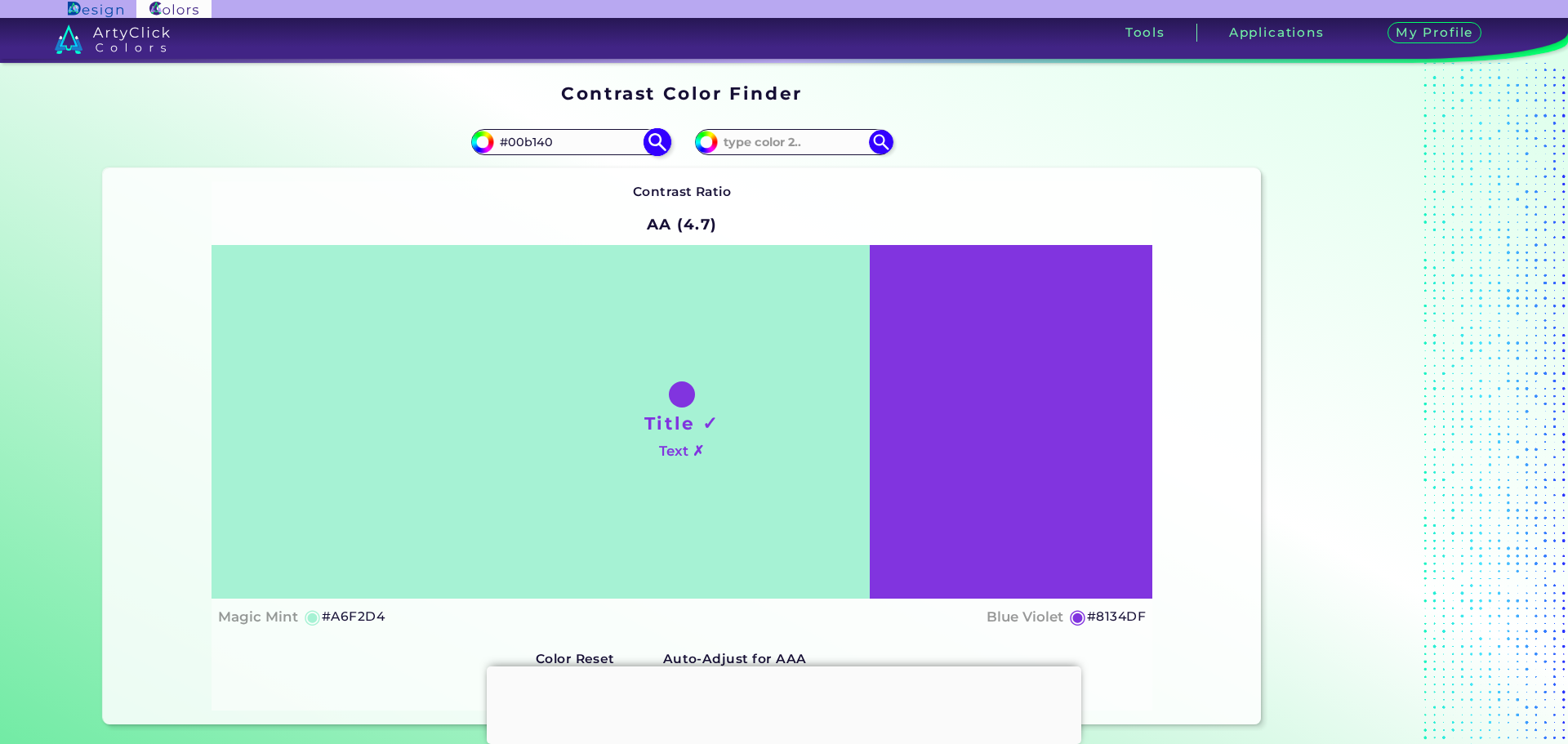
type input "#00b140"
click at [642, 156] on img at bounding box center [657, 142] width 29 height 29
type input "#00b140"
type input "#00B140"
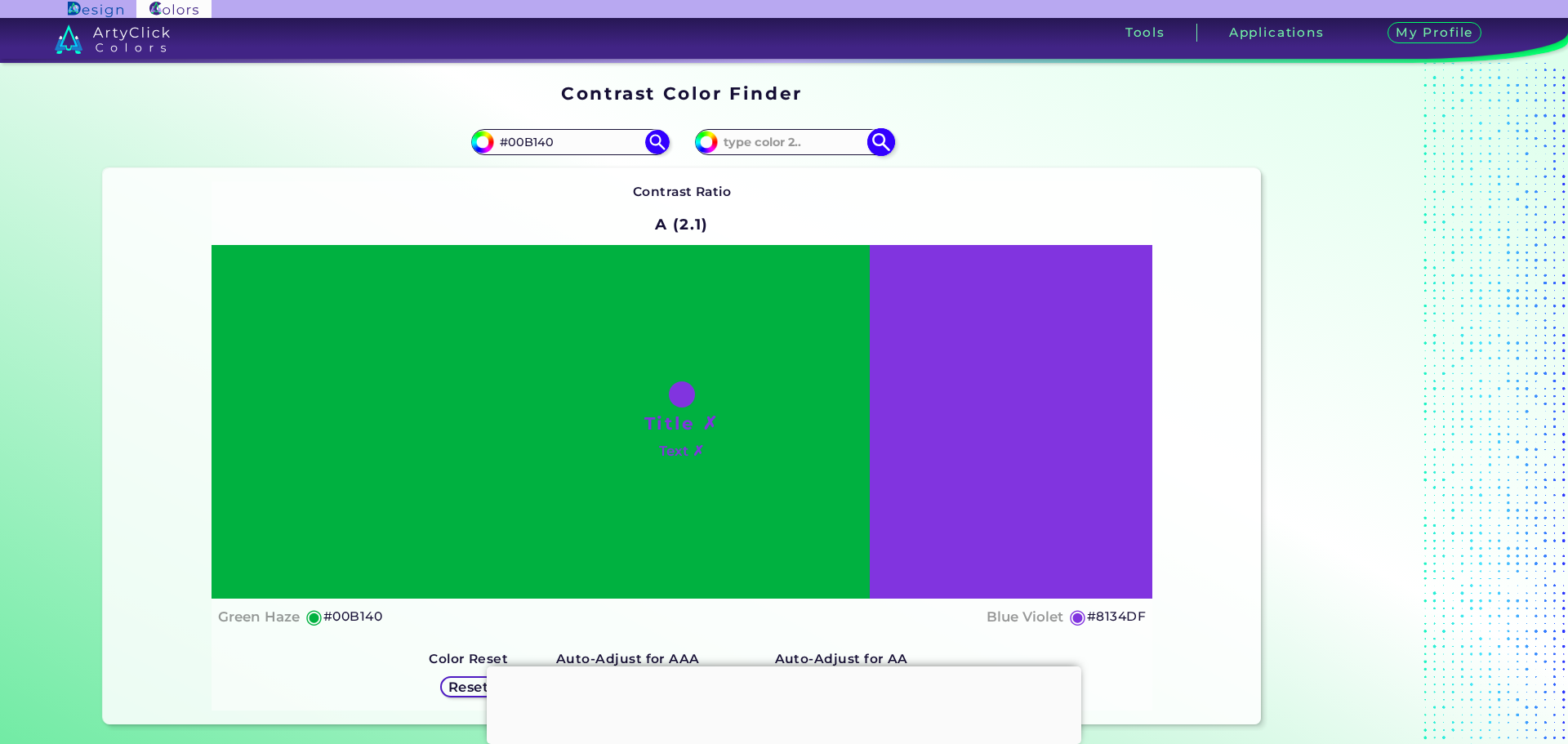
click at [828, 152] on input at bounding box center [794, 141] width 152 height 22
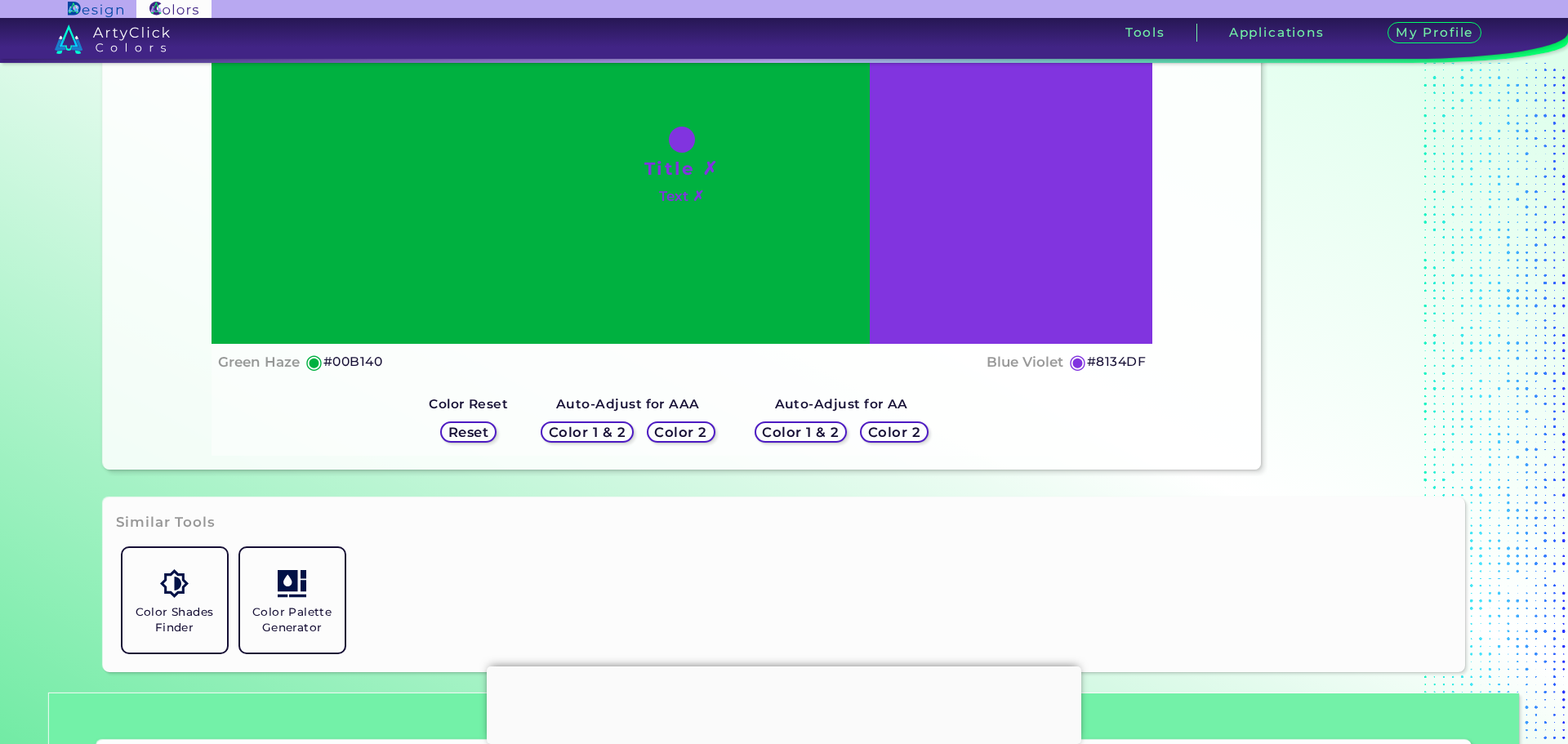
scroll to position [272, 0]
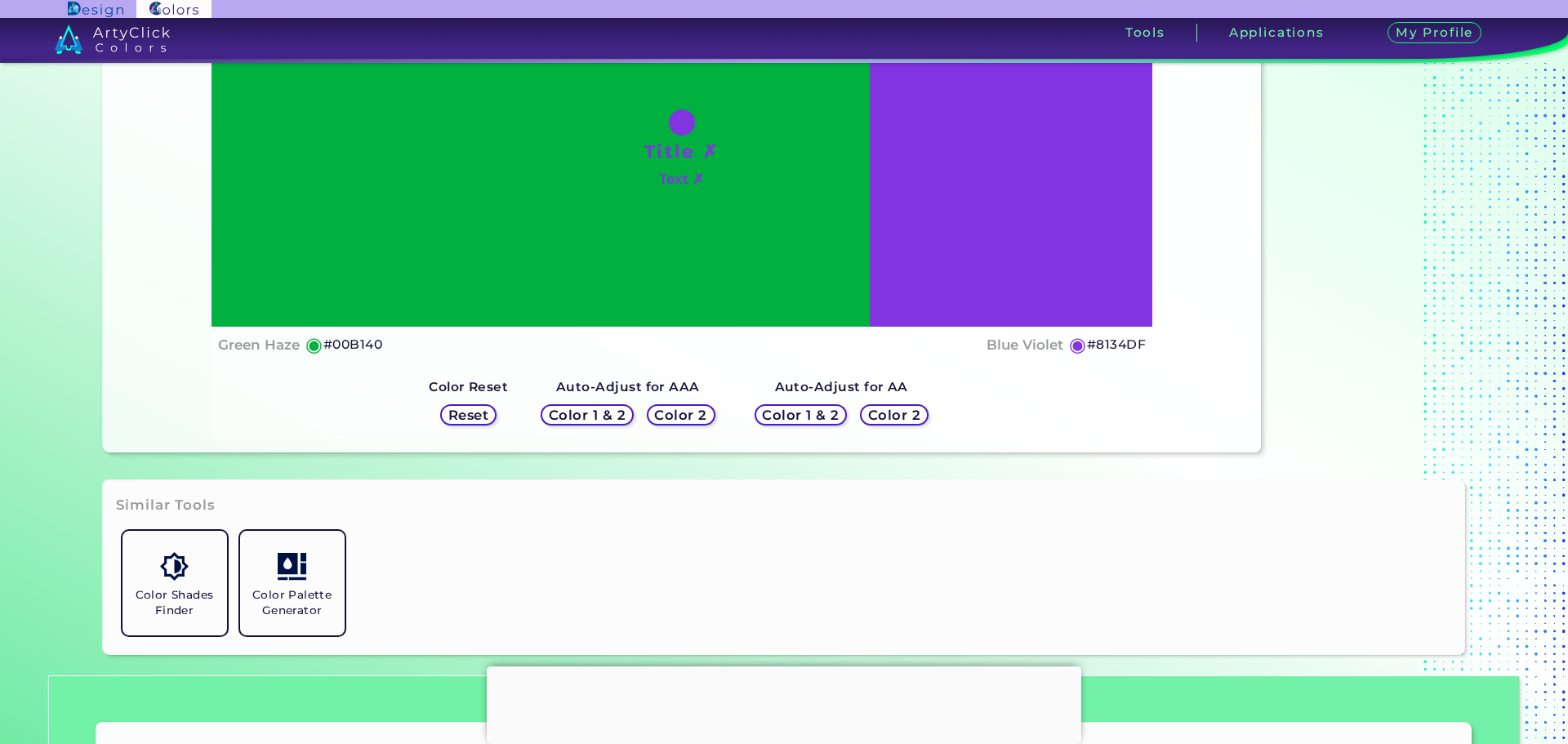
click at [450, 409] on h5 "Reset" at bounding box center [468, 415] width 37 height 12
click at [663, 409] on h5 "Color 2" at bounding box center [681, 415] width 48 height 12
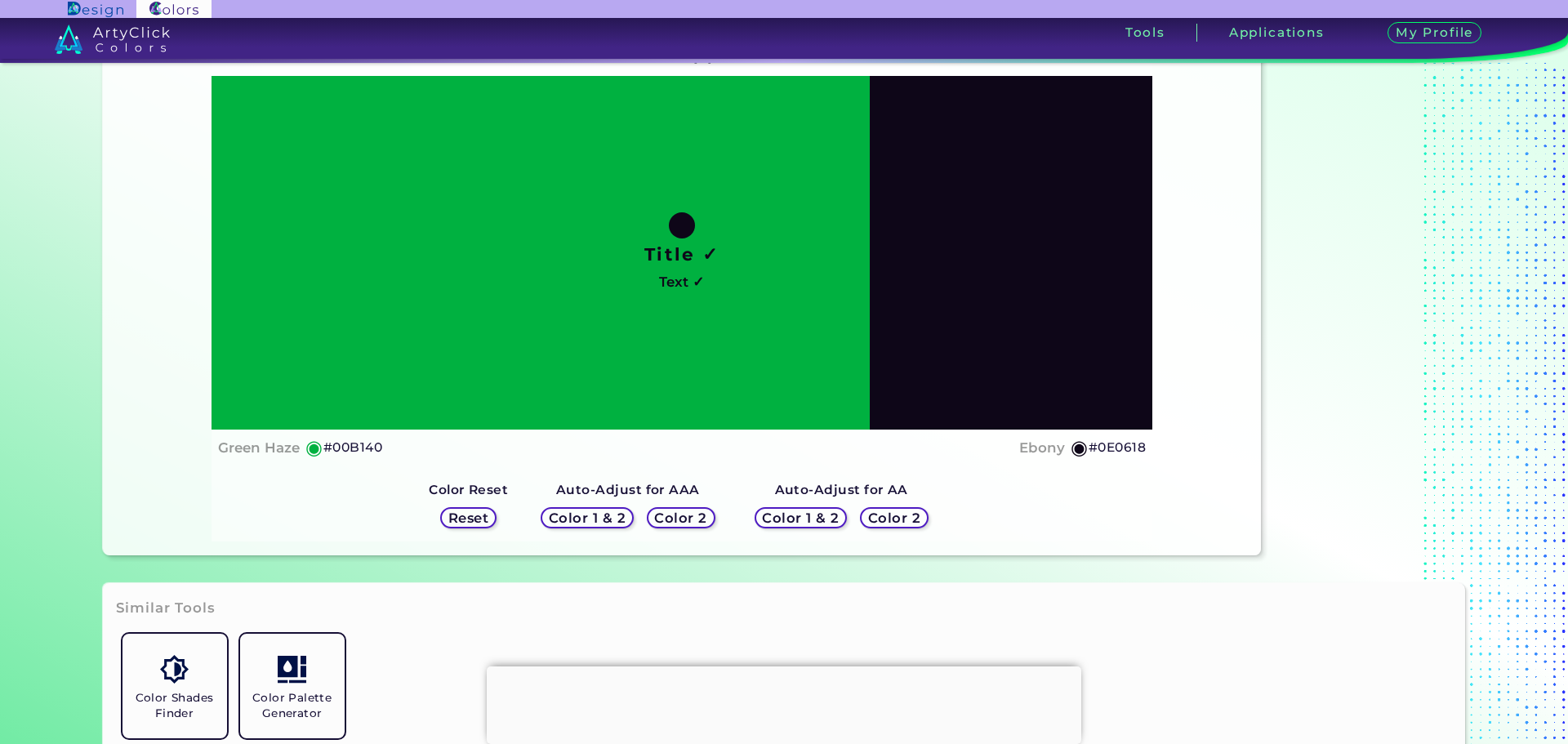
scroll to position [136, 0]
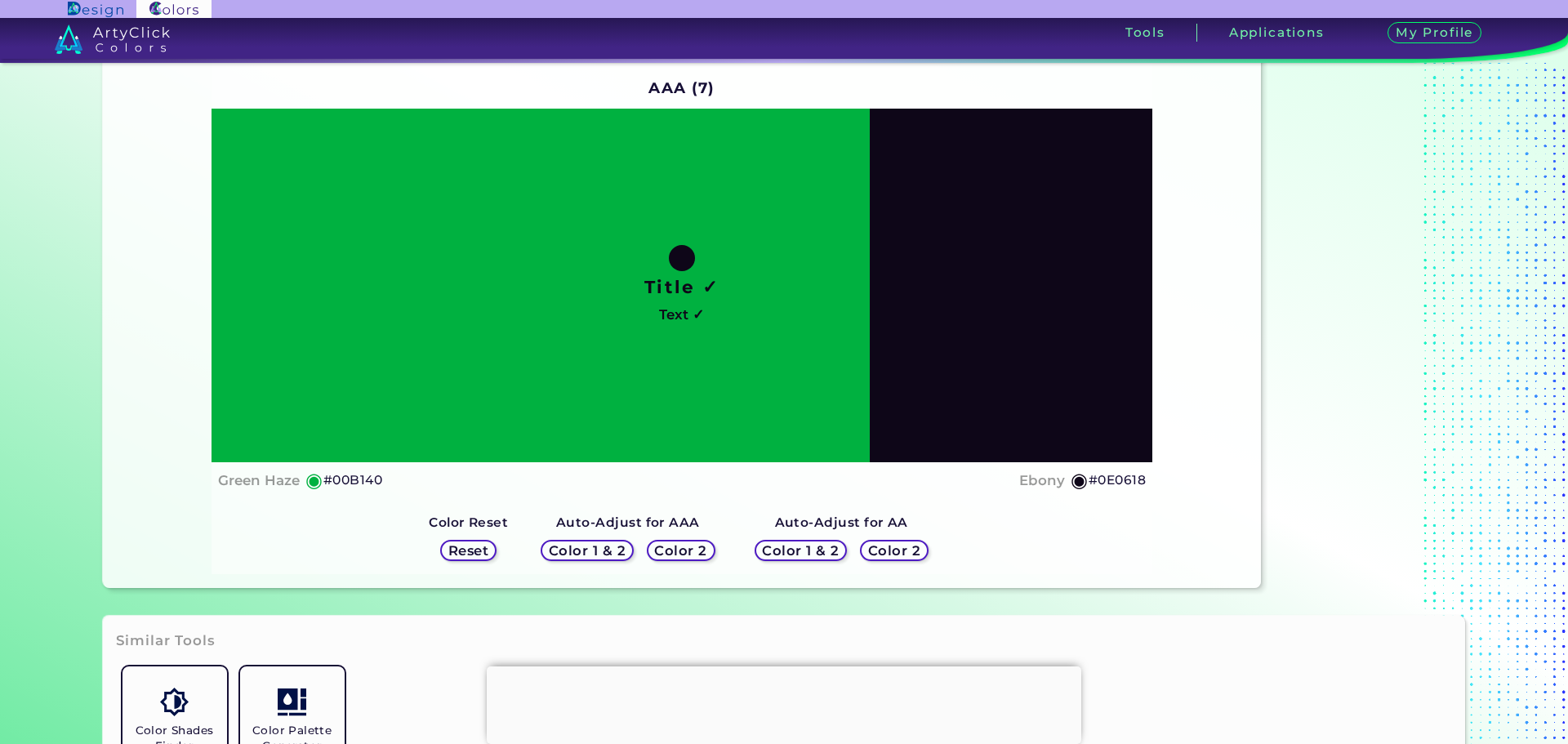
click at [801, 544] on h5 "Color 1 & 2" at bounding box center [800, 550] width 69 height 12
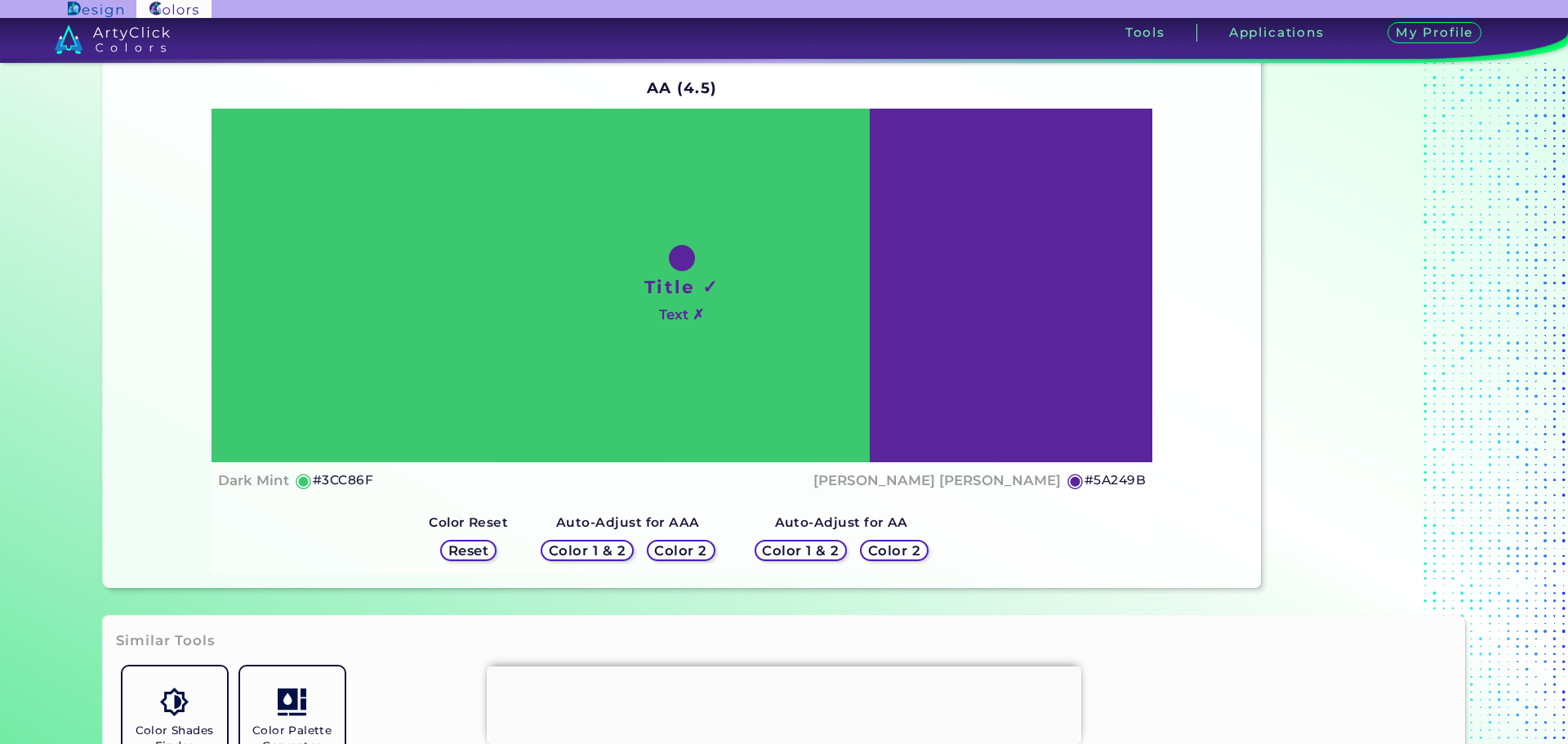
click at [833, 544] on h5 "Color 1 & 2" at bounding box center [800, 550] width 69 height 12
click at [919, 544] on h5 "Color 2" at bounding box center [894, 550] width 49 height 12
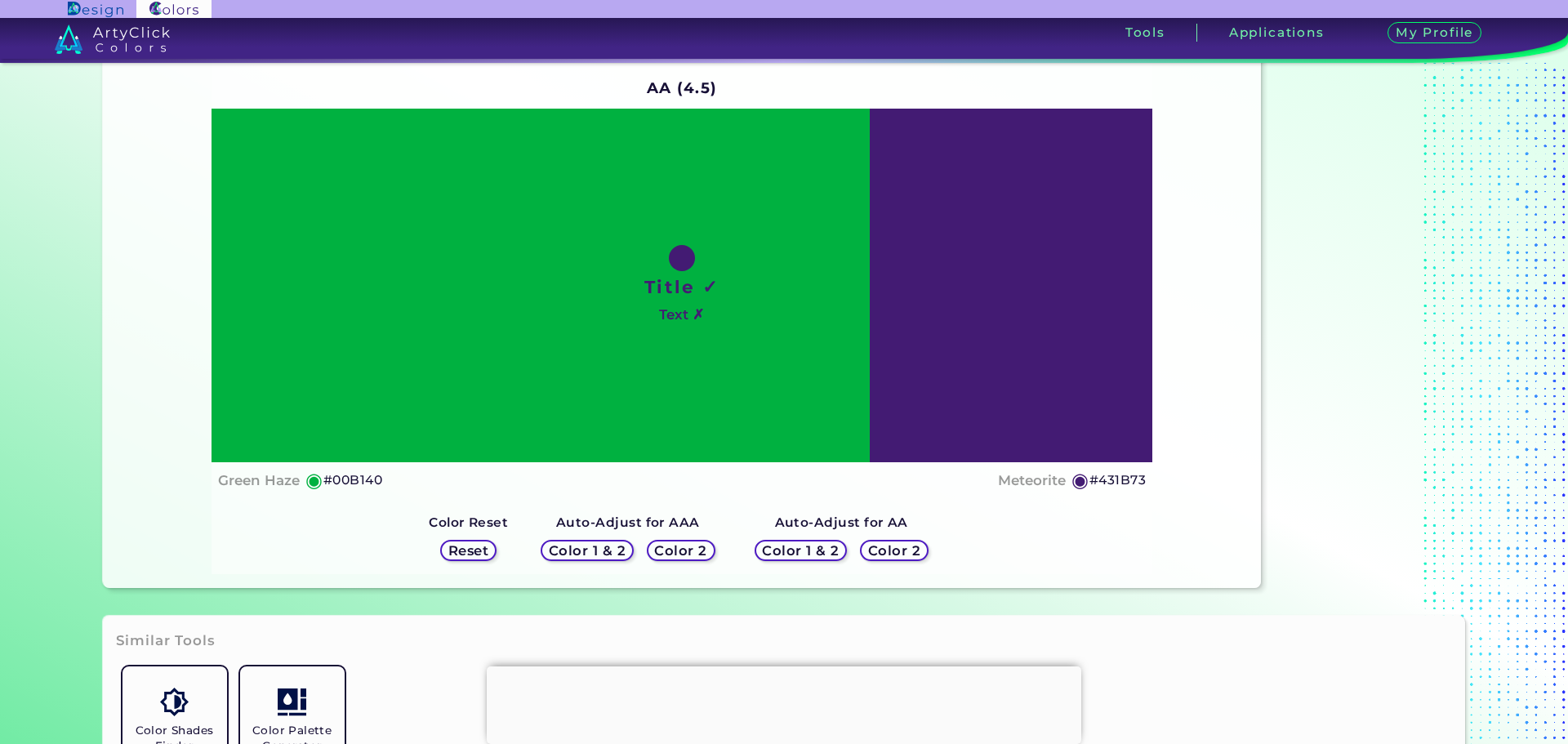
drag, startPoint x: 688, startPoint y: 558, endPoint x: 679, endPoint y: 556, distance: 9.2
click at [688, 558] on div "Color 1 & 2 Color 2" at bounding box center [627, 550] width 187 height 34
click at [678, 546] on h5 "Color 2" at bounding box center [681, 550] width 48 height 12
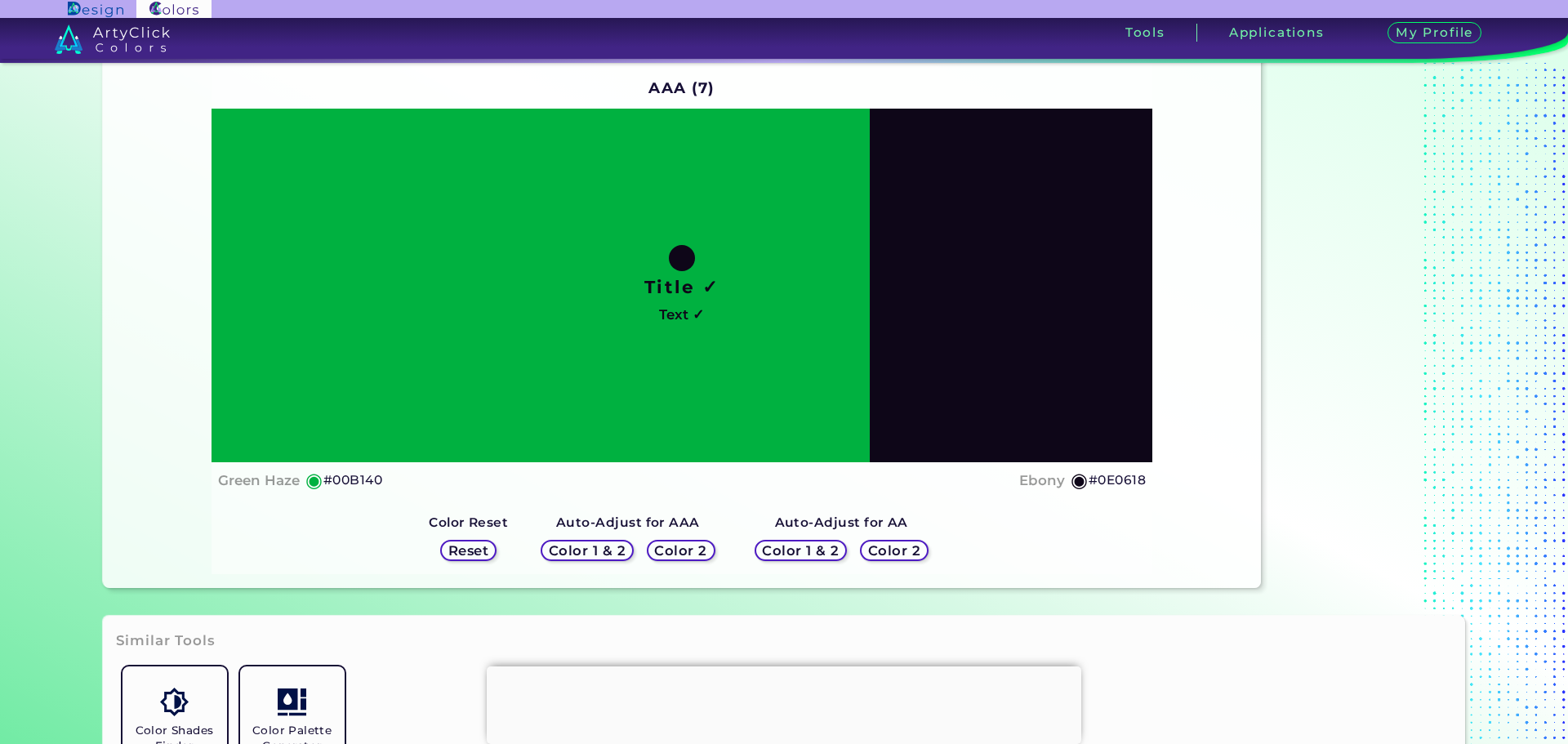
click at [578, 544] on h5 "Color 1 & 2" at bounding box center [587, 550] width 69 height 12
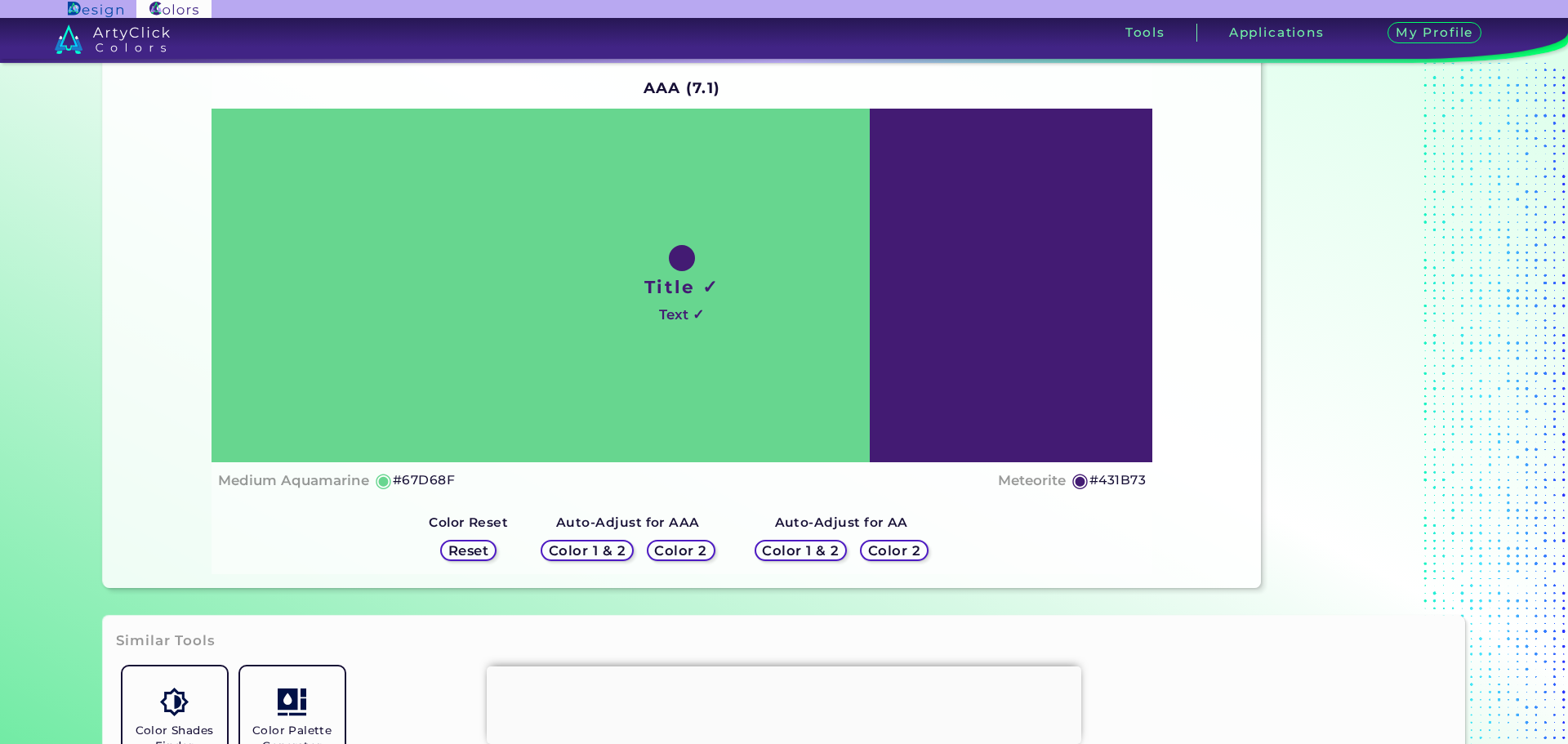
click at [805, 544] on h5 "Color 1 & 2" at bounding box center [800, 550] width 69 height 12
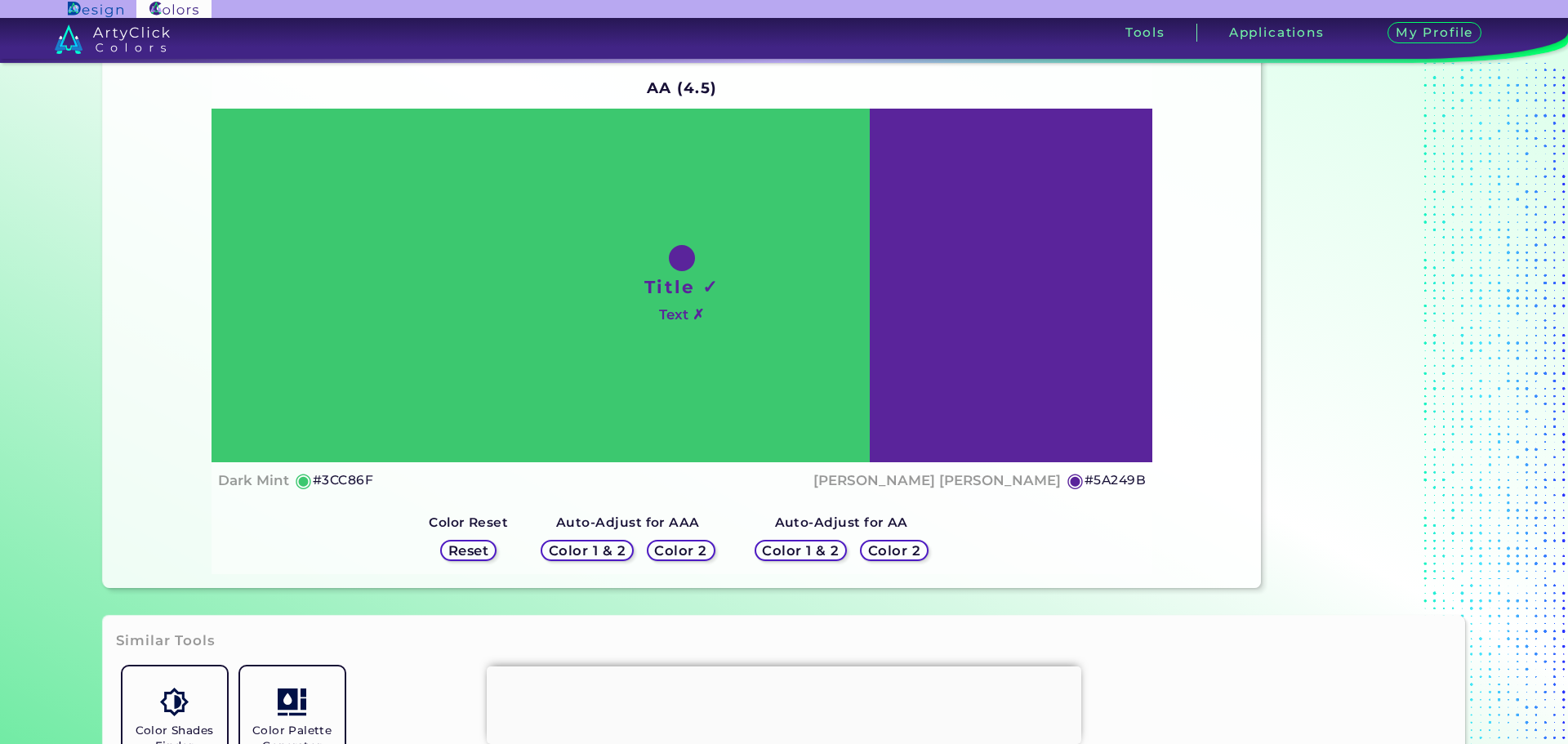
click at [918, 544] on h5 "Color 2" at bounding box center [894, 550] width 48 height 12
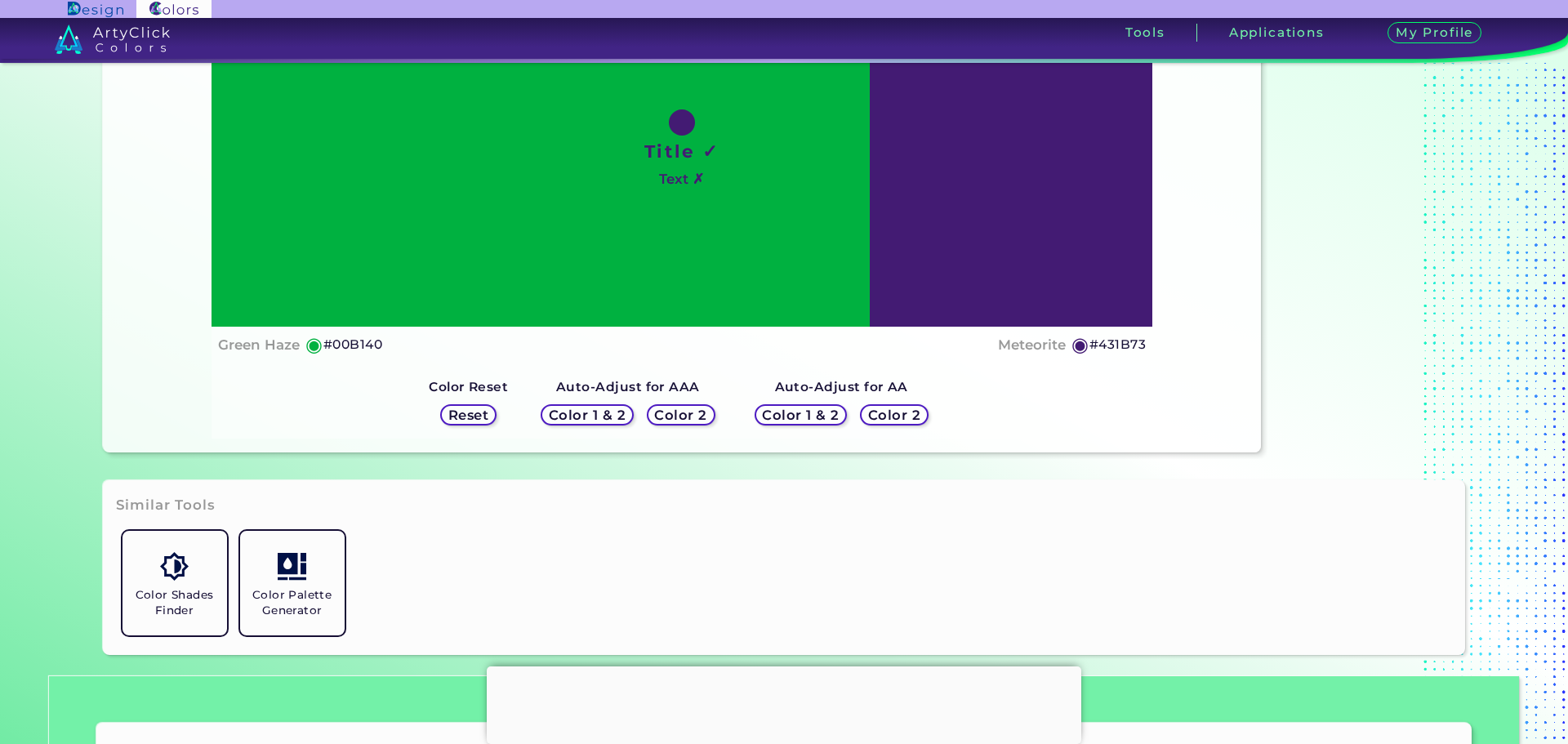
scroll to position [408, 0]
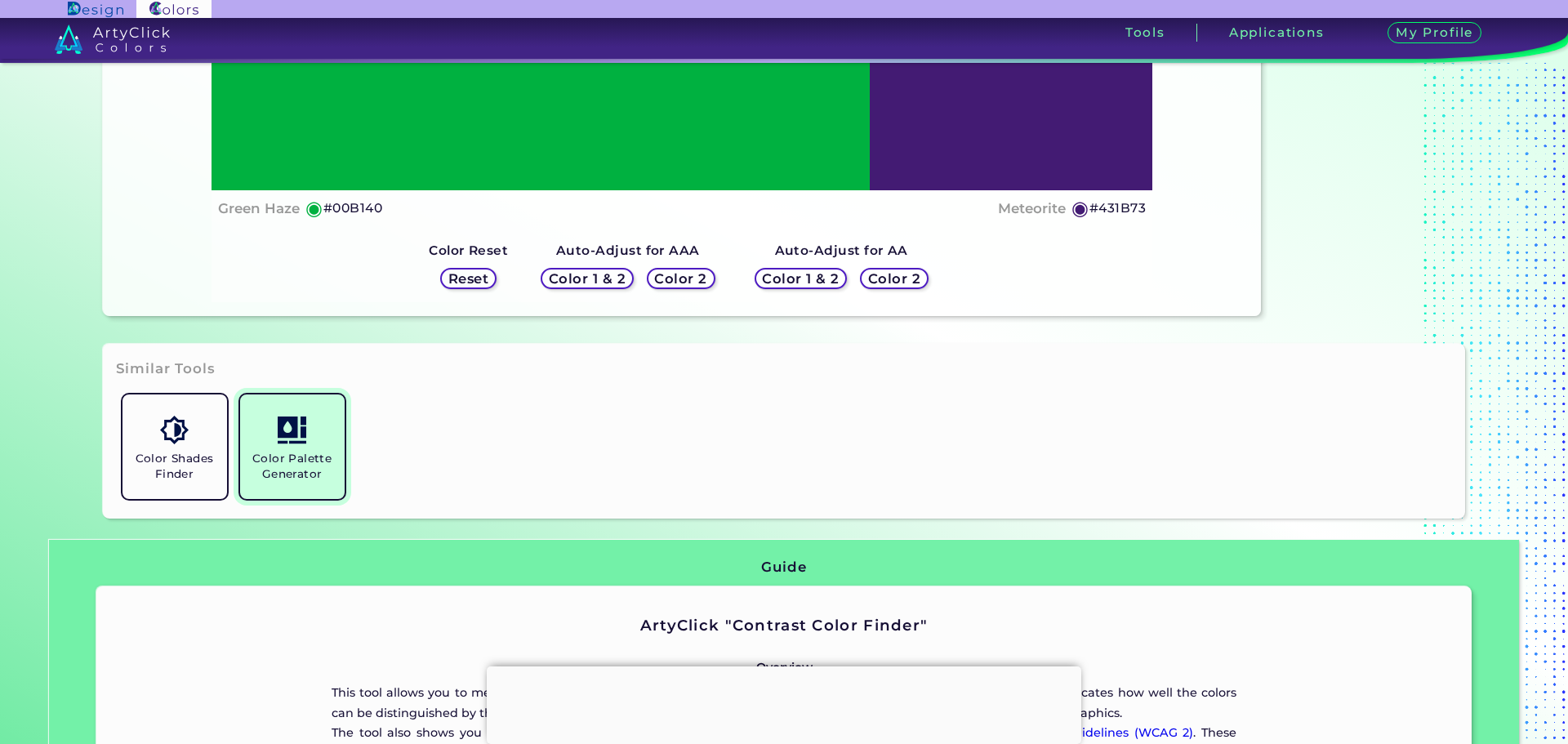
click at [306, 444] on img at bounding box center [292, 430] width 29 height 29
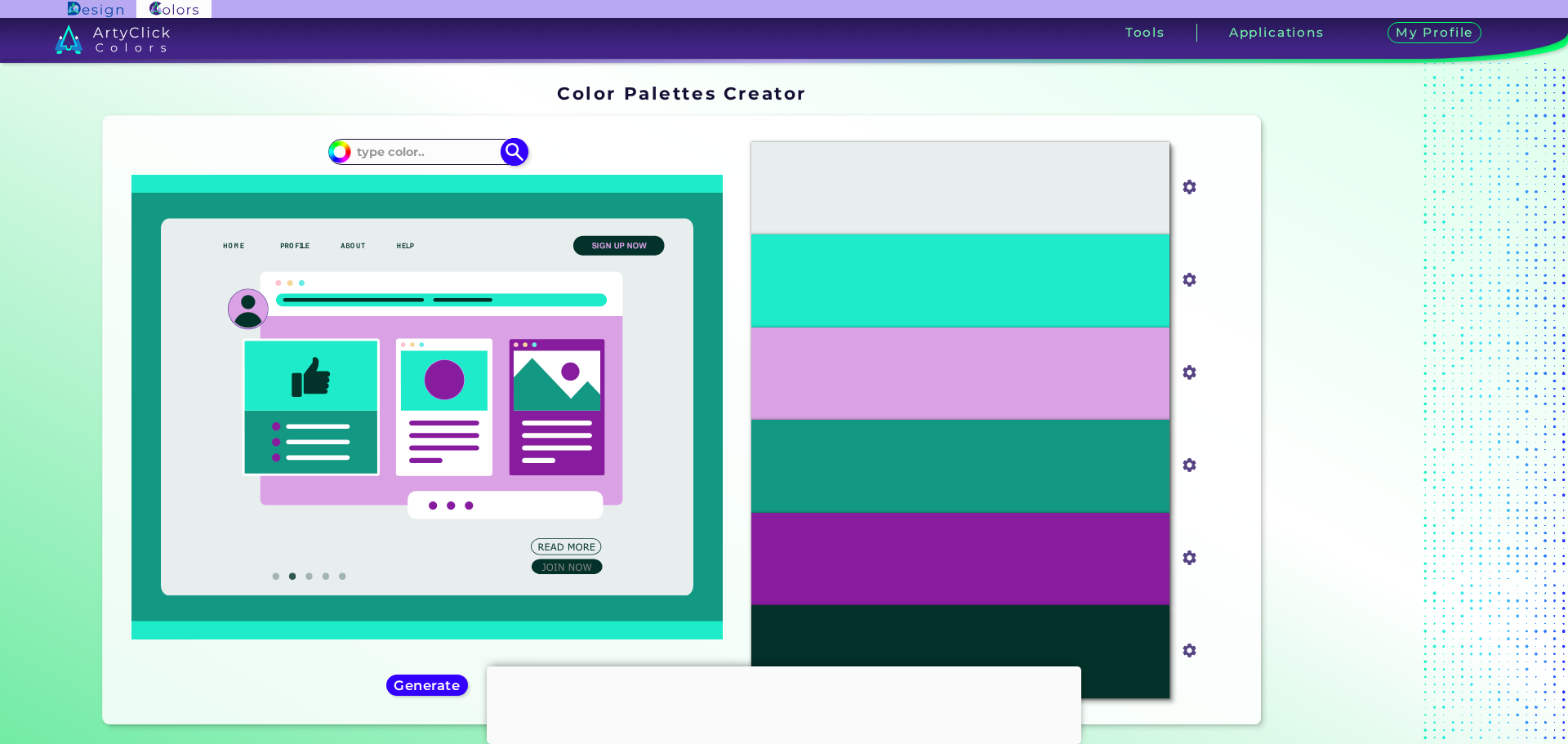
click at [382, 163] on input at bounding box center [427, 151] width 152 height 22
type input "#00b140"
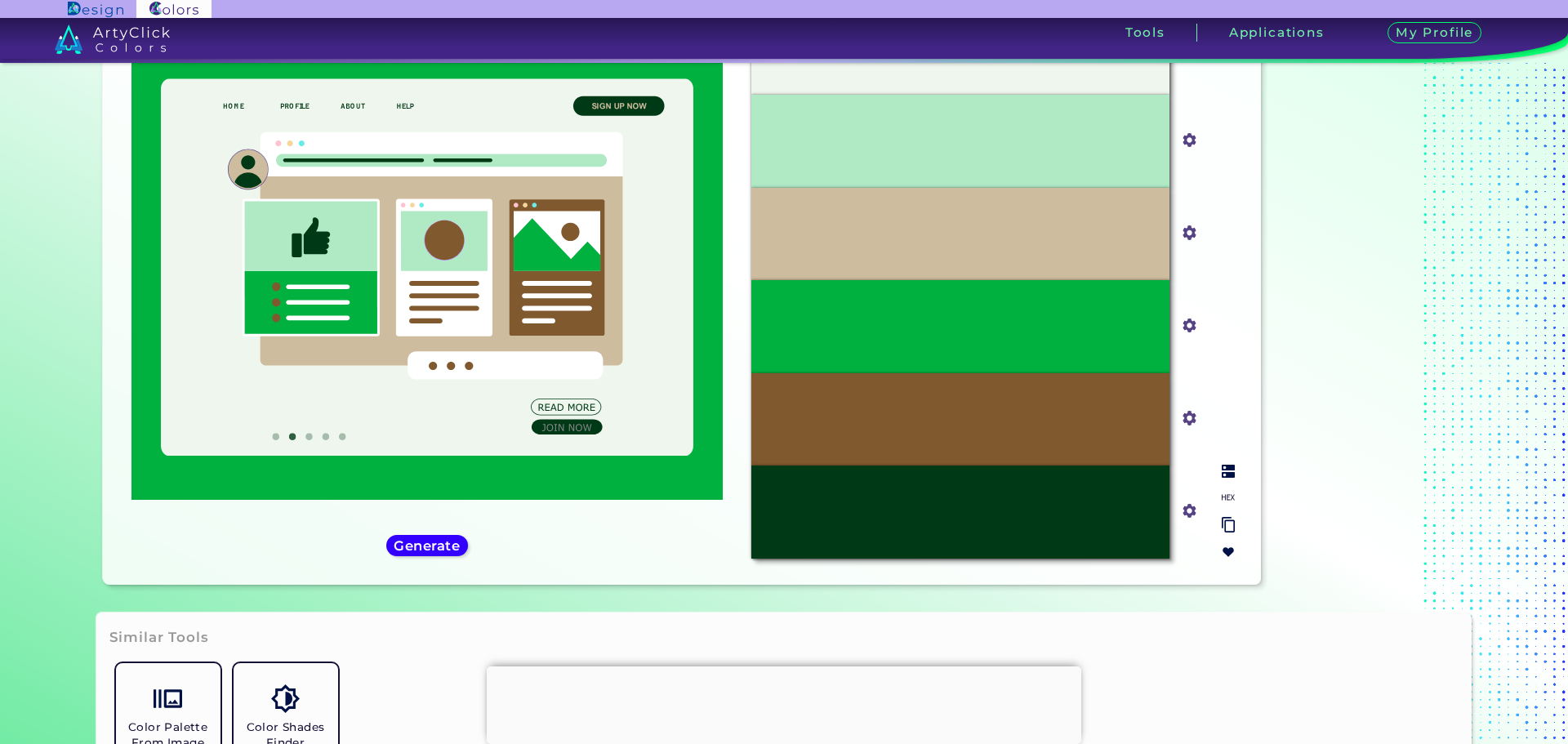
scroll to position [133, 0]
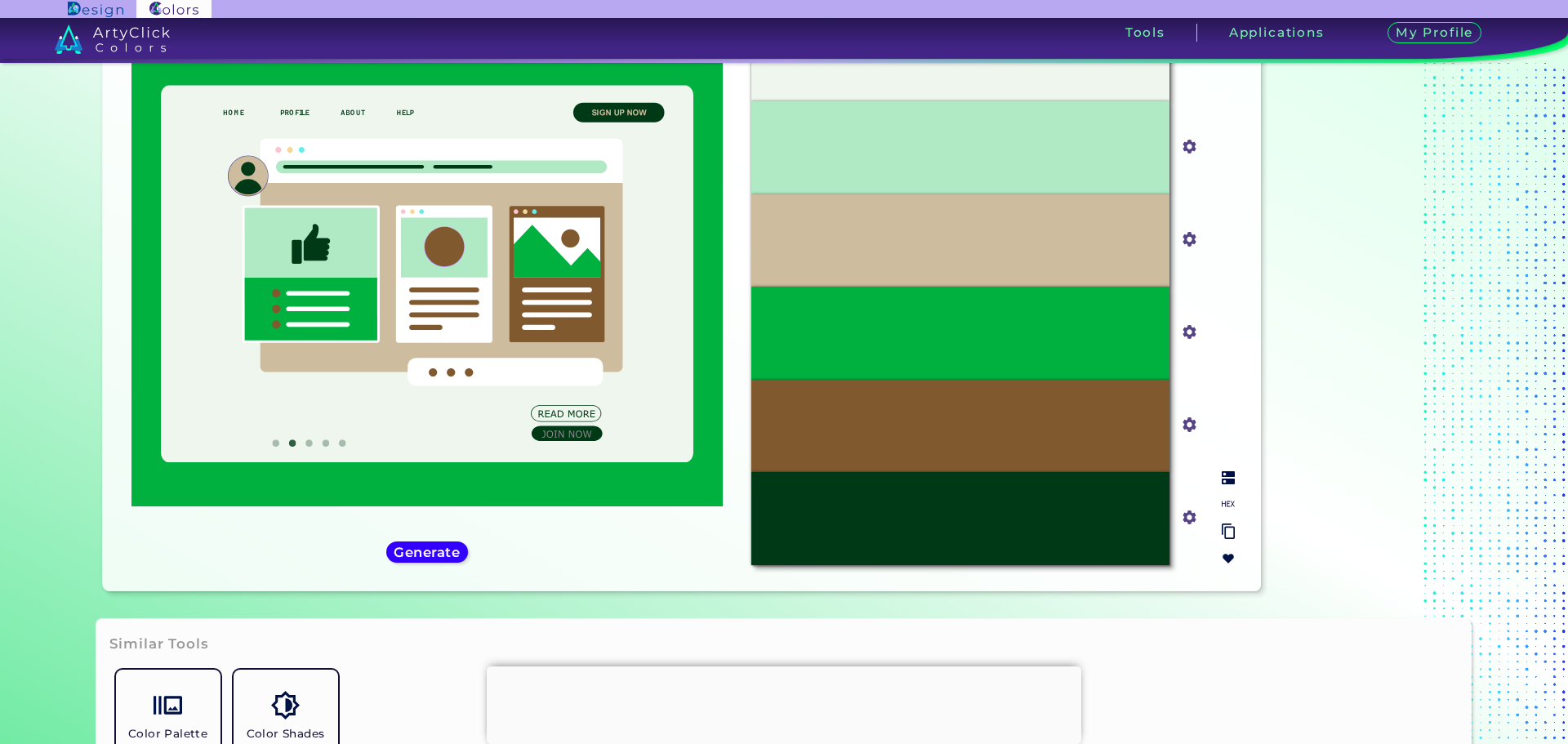
click at [1222, 498] on img at bounding box center [1228, 504] width 13 height 13
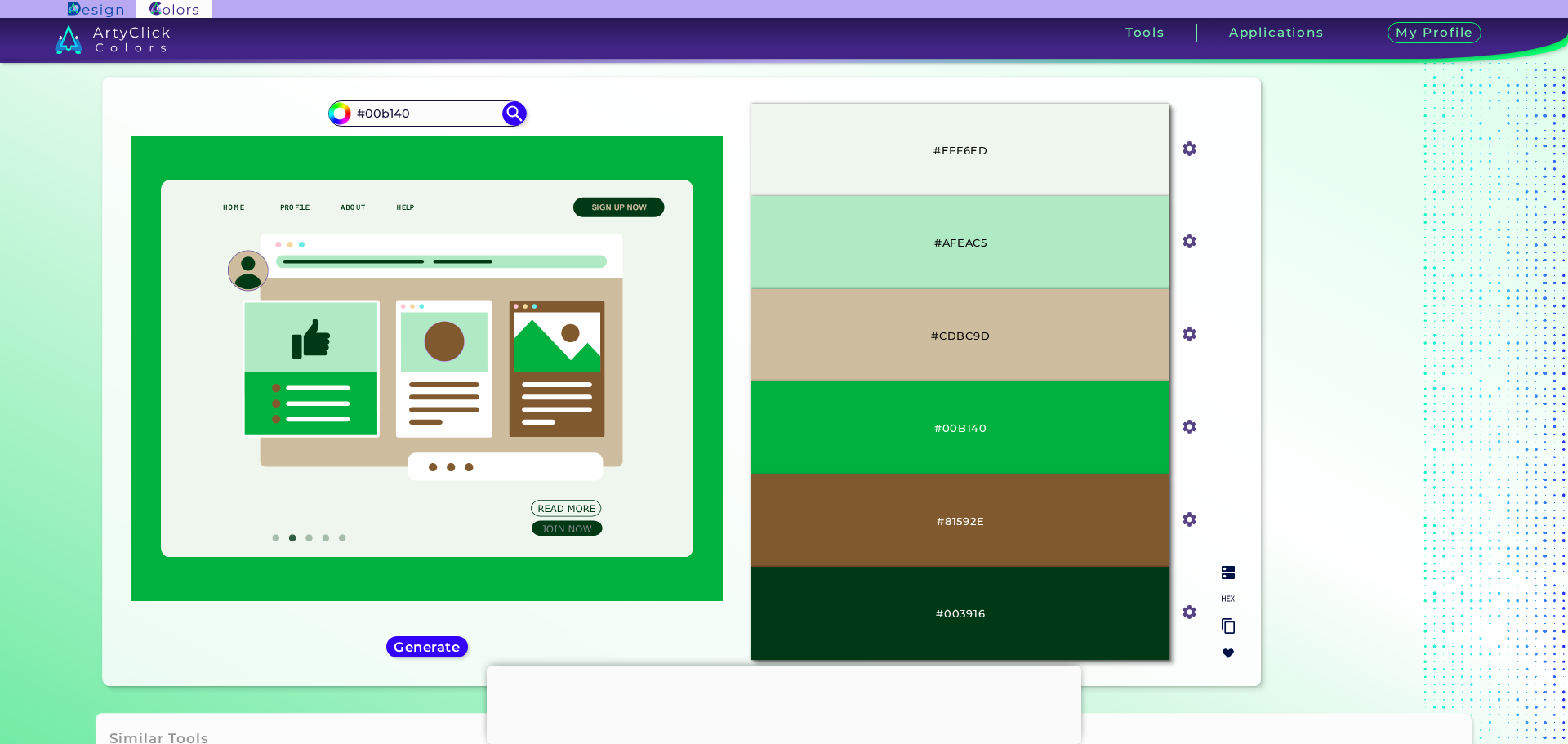
scroll to position [0, 0]
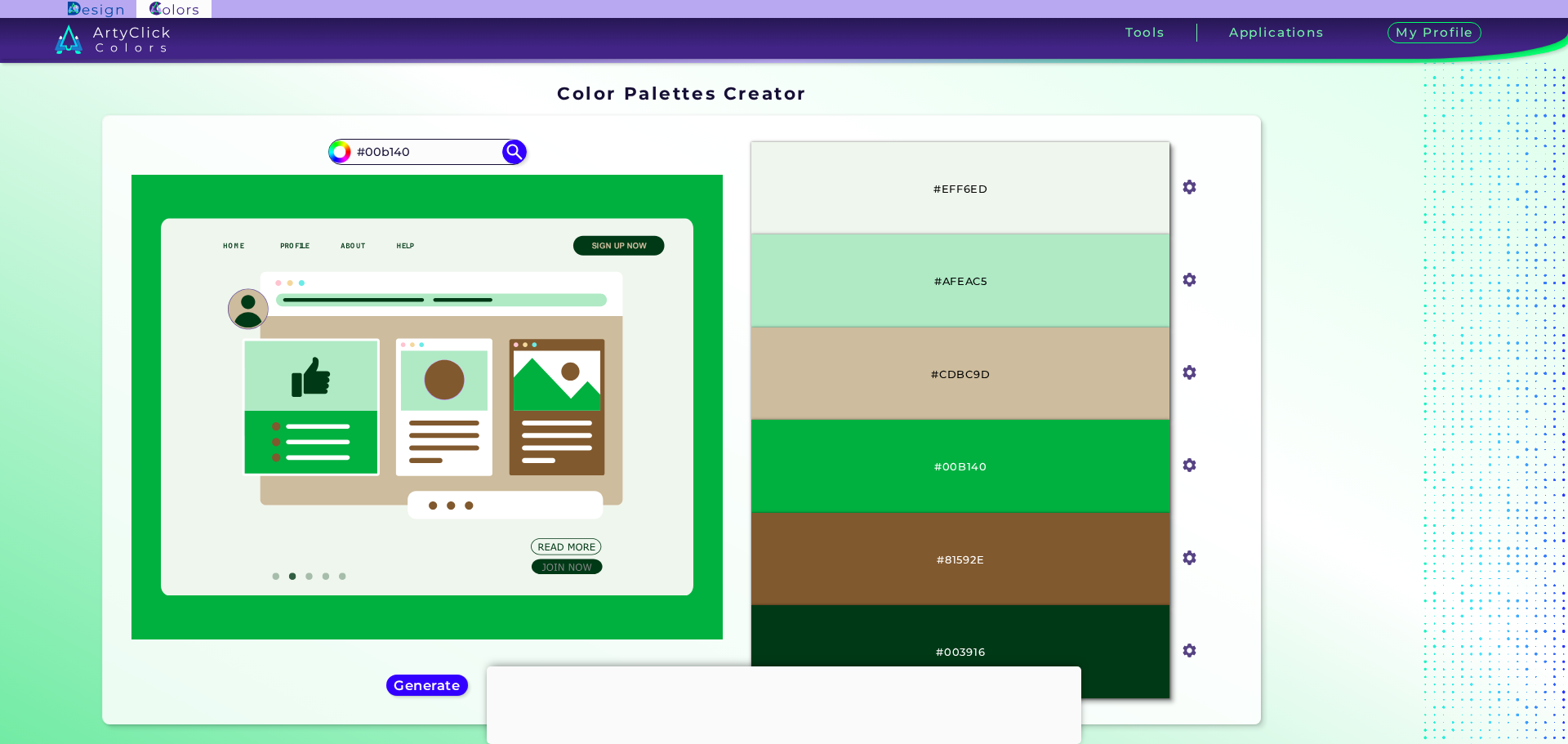
click at [792, 666] on div at bounding box center [784, 666] width 595 height 0
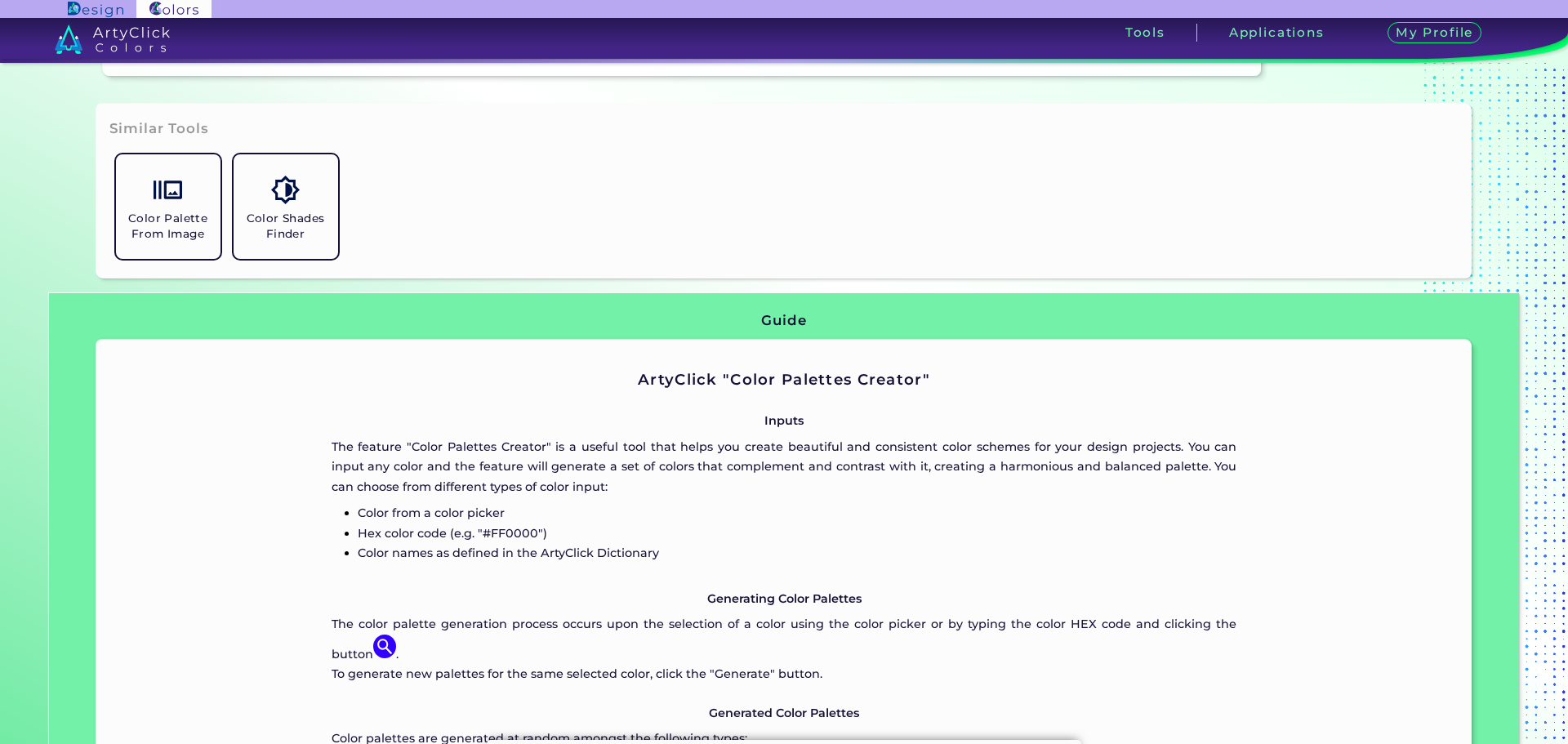
scroll to position [680, 0]
